Goal: Task Accomplishment & Management: Manage account settings

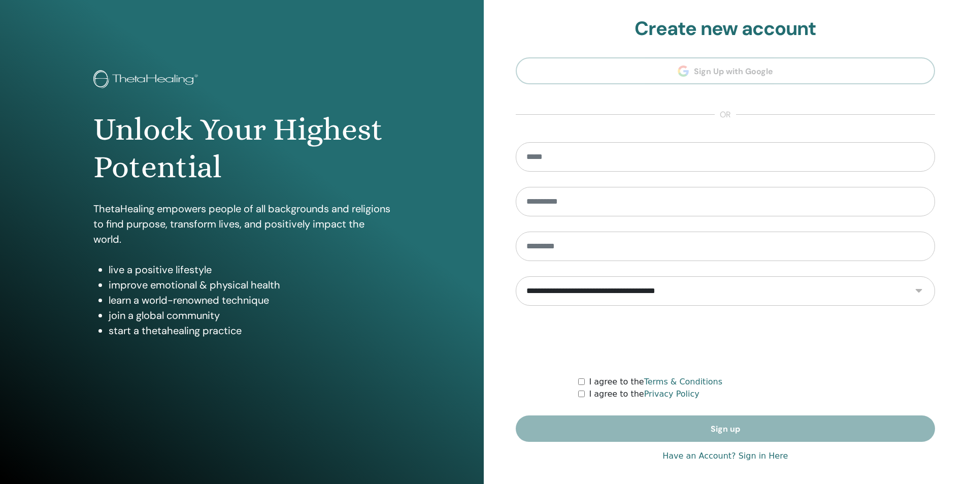
type input "**********"
click at [696, 460] on link "Have an Account? Sign in Here" at bounding box center [725, 456] width 125 height 12
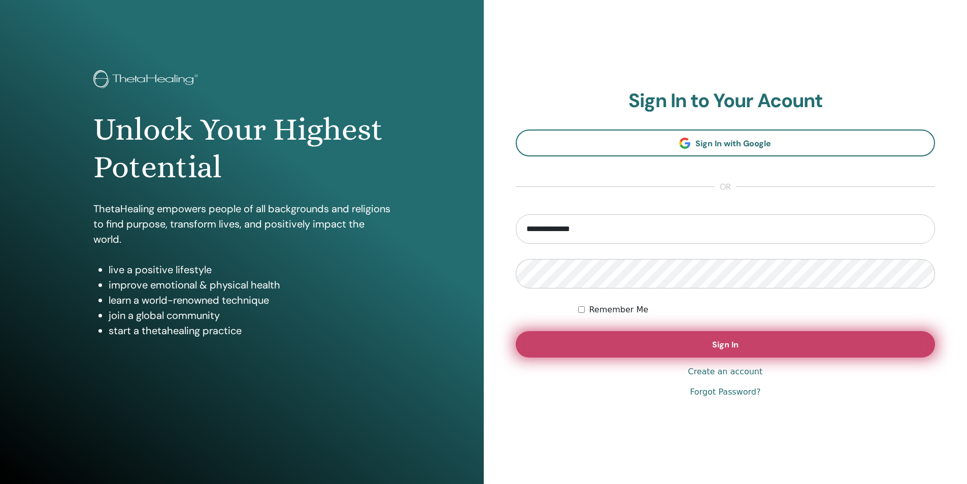
click at [575, 339] on button "Sign In" at bounding box center [726, 344] width 420 height 26
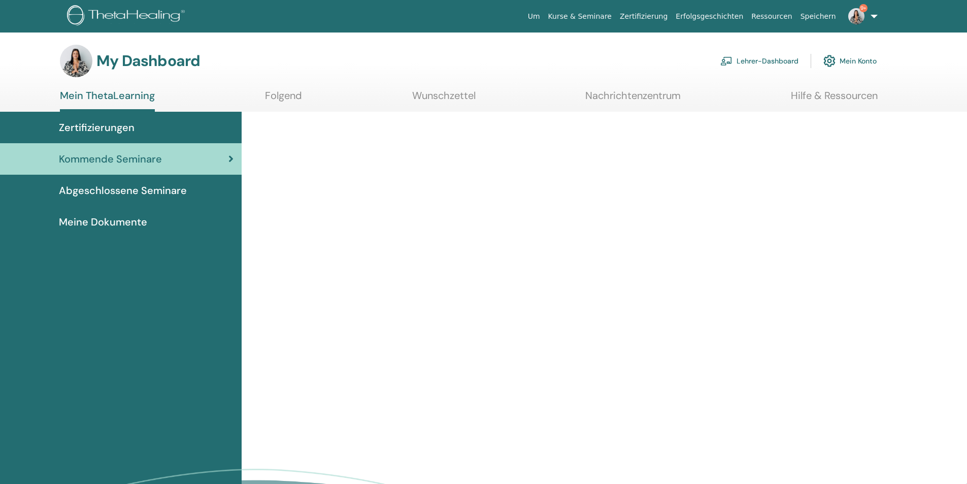
click at [758, 60] on link "Lehrer-Dashboard" at bounding box center [760, 61] width 78 height 22
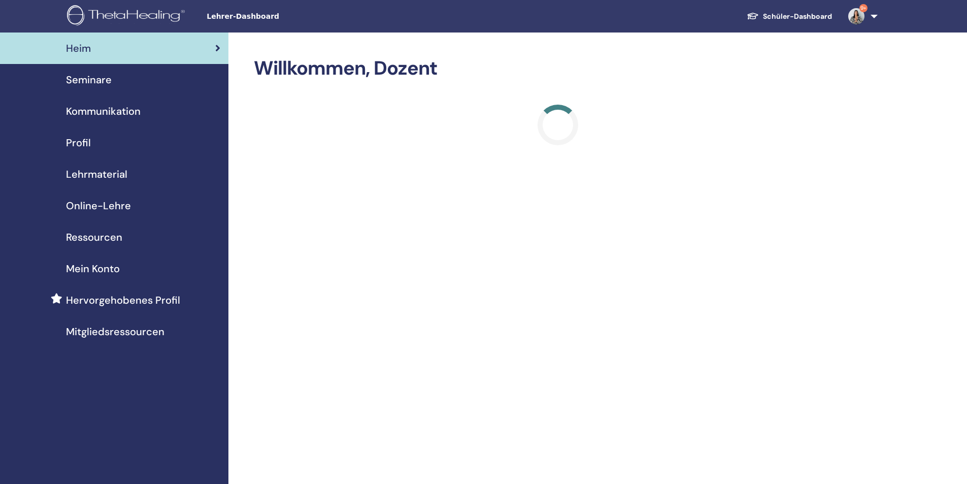
click at [113, 79] on div "Seminare" at bounding box center [114, 79] width 212 height 15
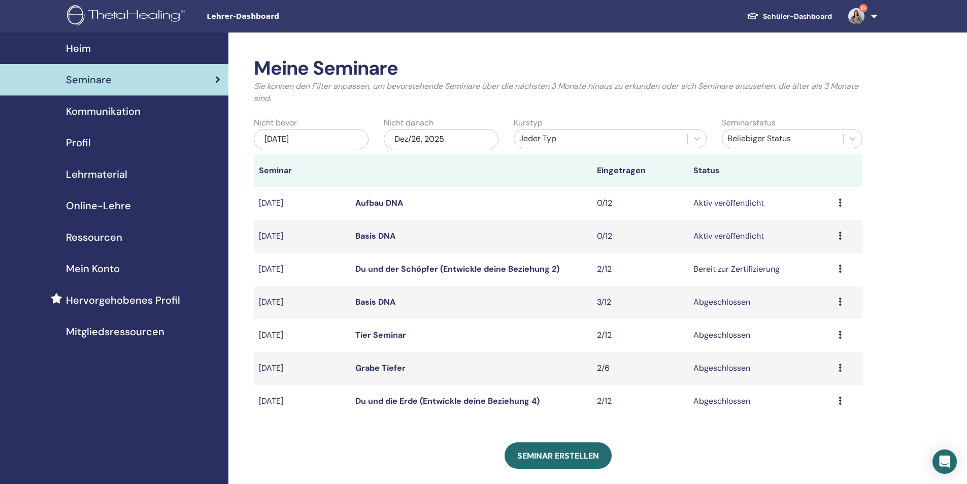
click at [390, 269] on link "Du und der Schöpfer (Entwickle deine Beziehung 2)" at bounding box center [457, 269] width 204 height 11
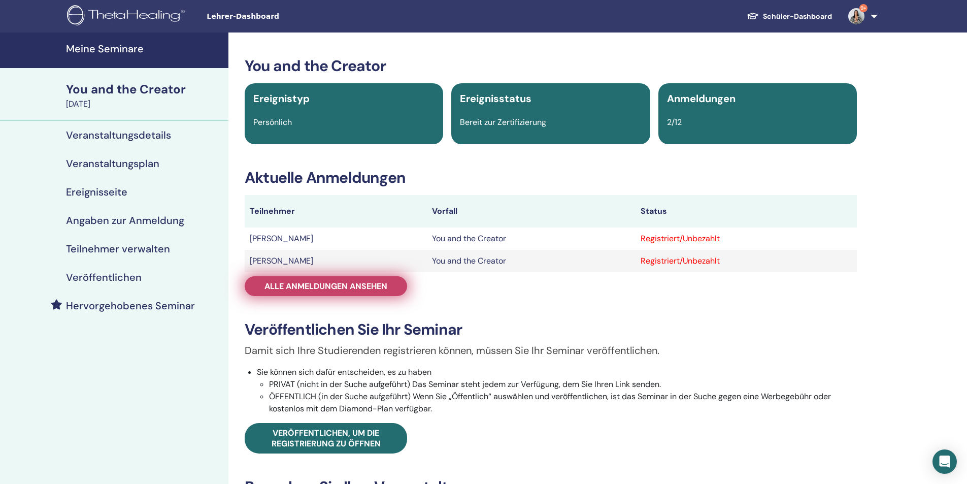
click at [390, 286] on link "Alle Anmeldungen ansehen" at bounding box center [326, 286] width 162 height 20
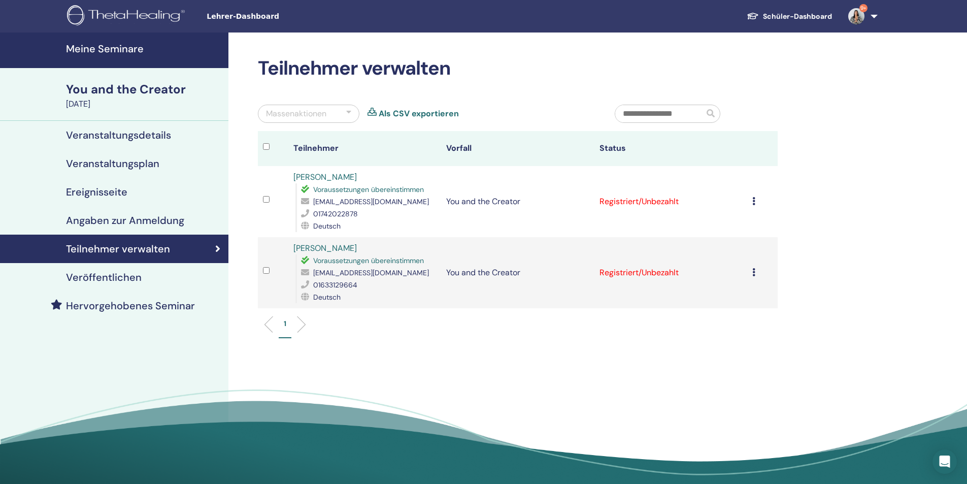
click at [755, 202] on icon at bounding box center [753, 201] width 3 height 8
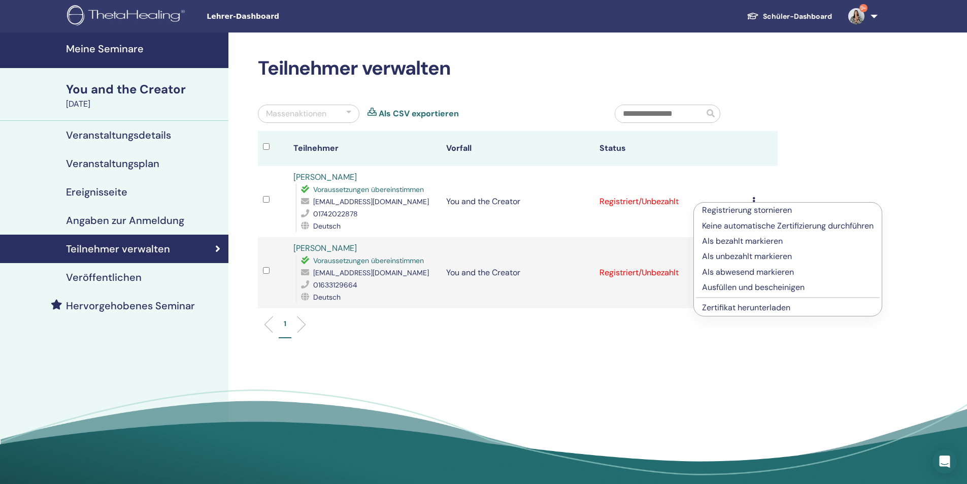
click at [740, 285] on p "Ausfüllen und bescheinigen" at bounding box center [788, 287] width 172 height 12
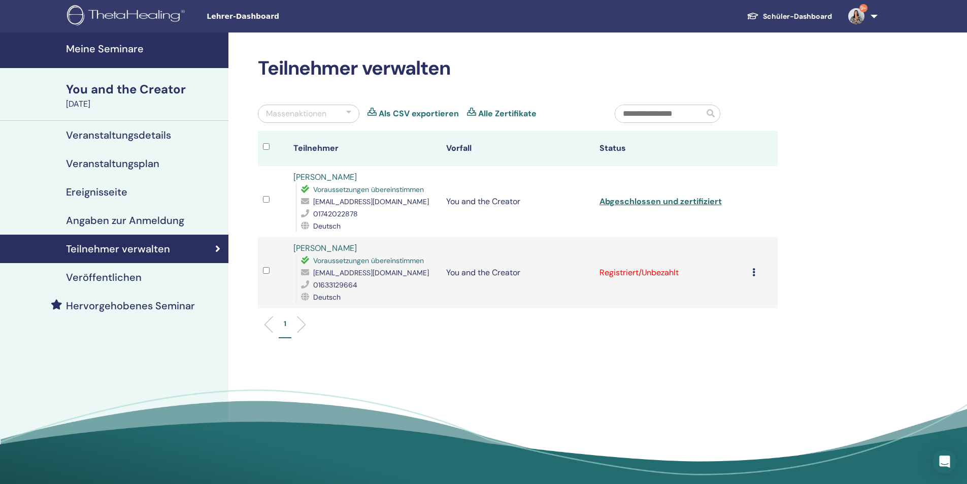
click at [755, 269] on icon at bounding box center [753, 272] width 3 height 8
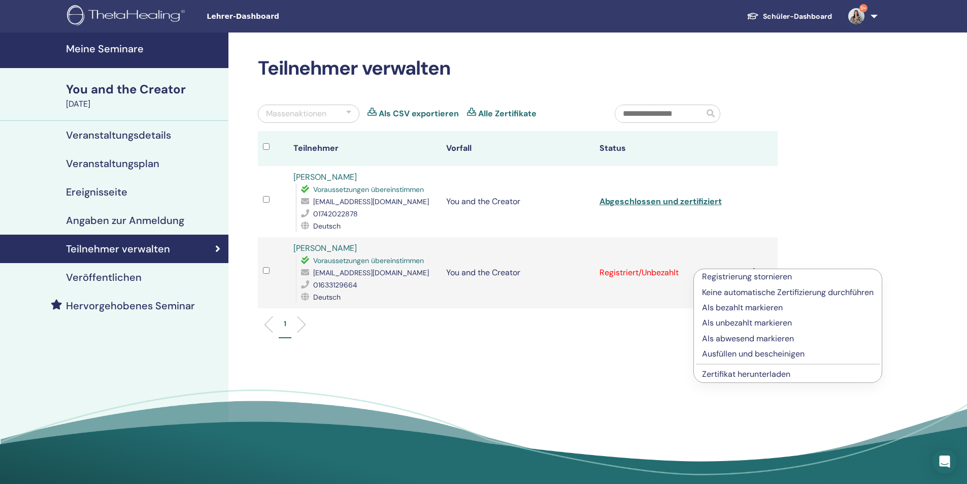
click at [738, 354] on p "Ausfüllen und bescheinigen" at bounding box center [788, 354] width 172 height 12
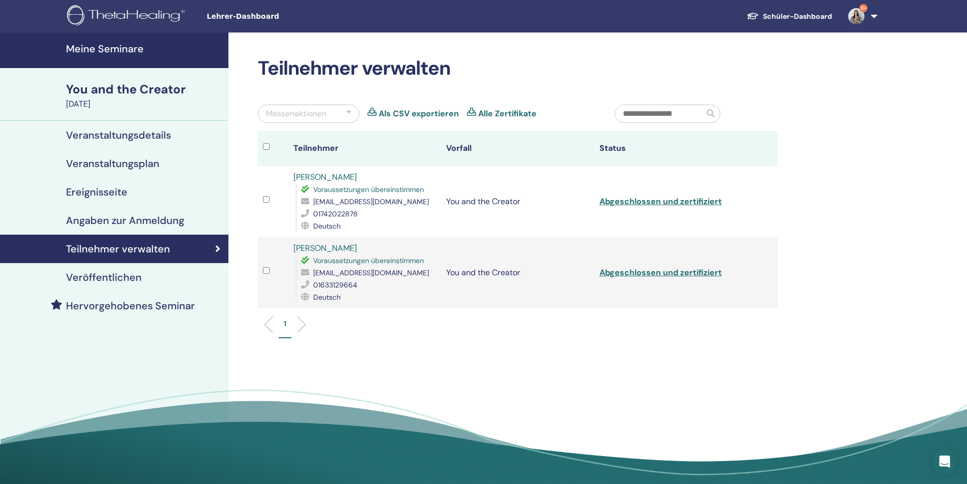
click at [55, 51] on link "Meine Seminare" at bounding box center [114, 50] width 228 height 36
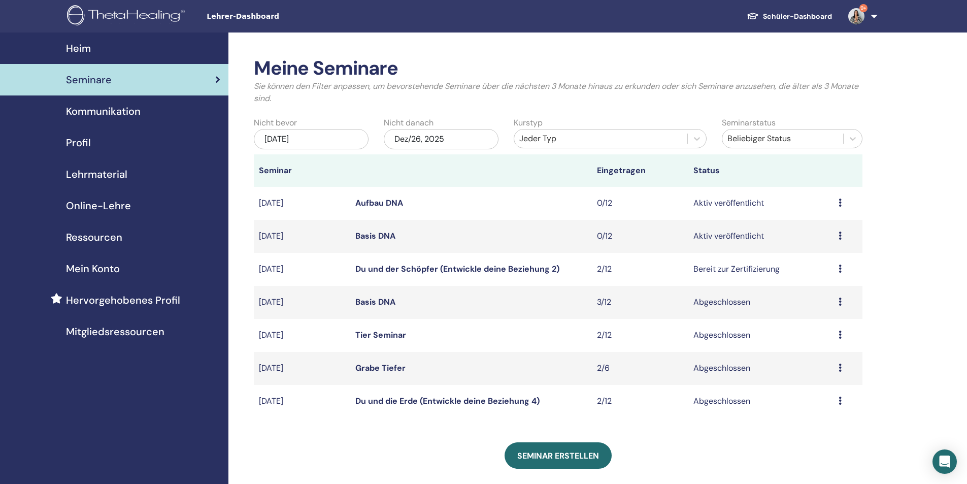
click at [875, 17] on link "9+" at bounding box center [861, 16] width 42 height 32
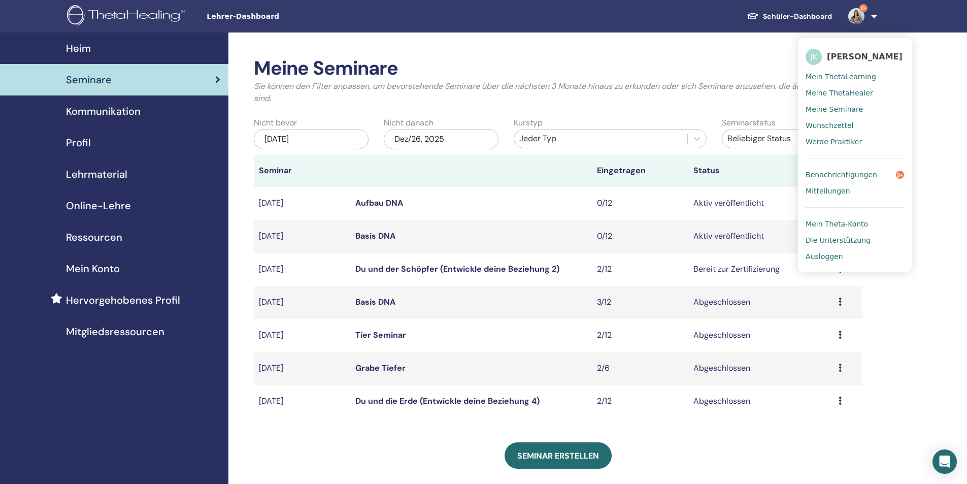
click at [817, 259] on span "Ausloggen" at bounding box center [824, 256] width 37 height 9
